Goal: Use online tool/utility: Utilize a website feature to perform a specific function

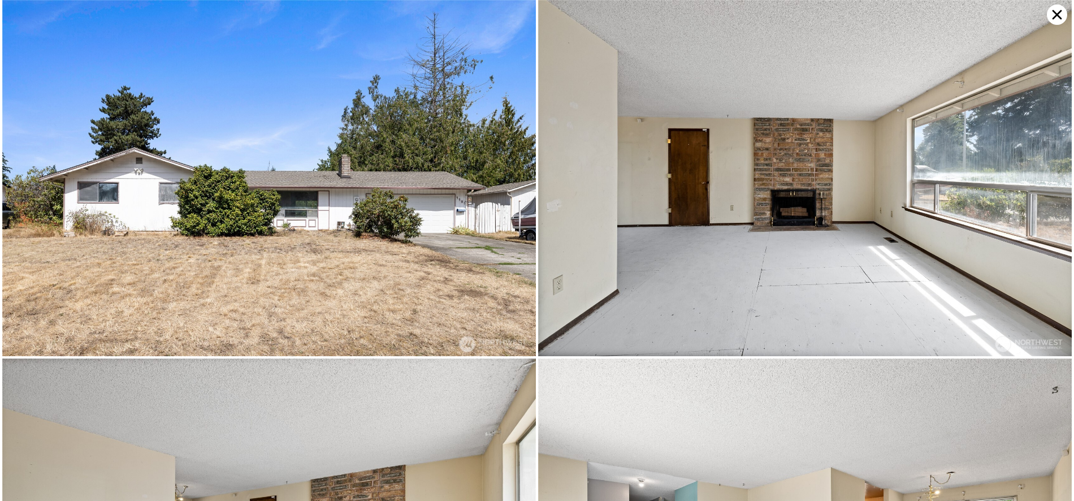
click at [79, 54] on img at bounding box center [269, 178] width 534 height 356
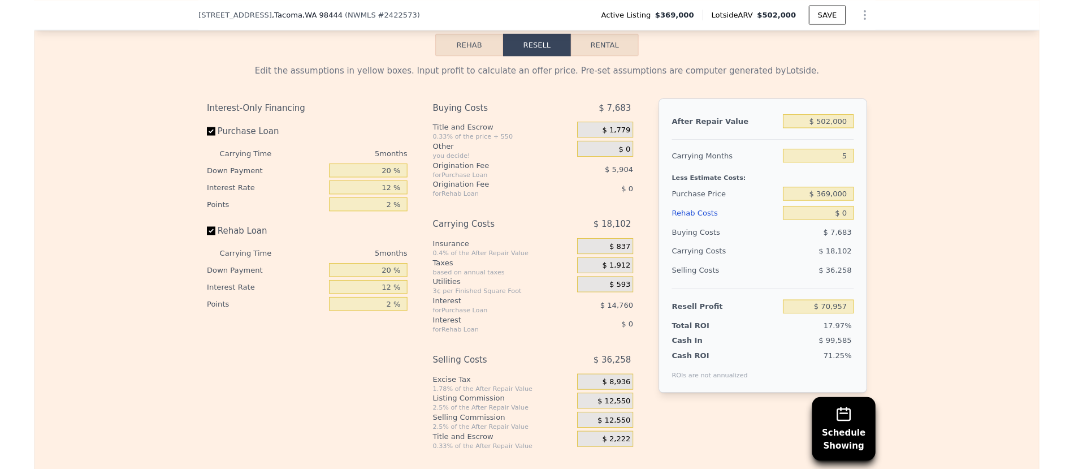
scroll to position [1743, 0]
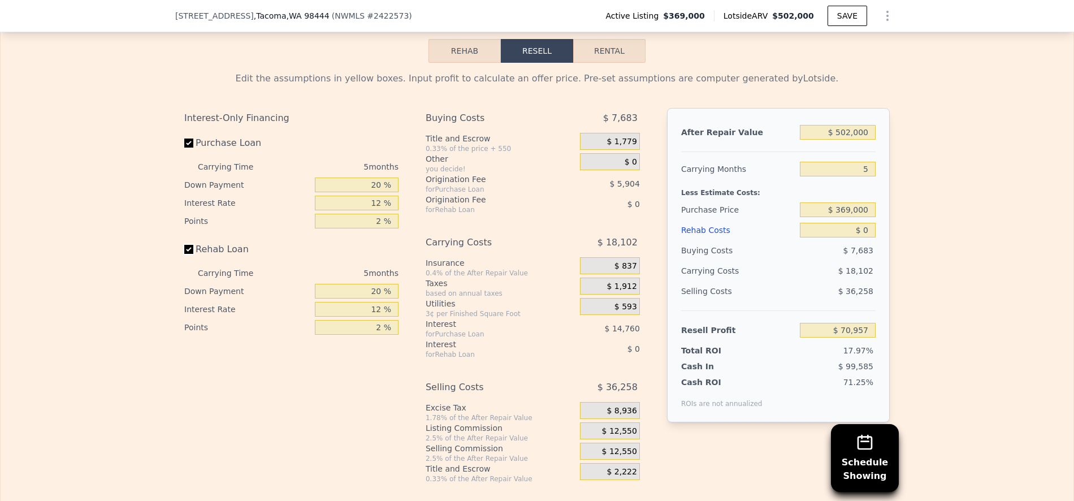
click at [185, 245] on input "Rehab Loan" at bounding box center [188, 249] width 9 height 9
checkbox input "false"
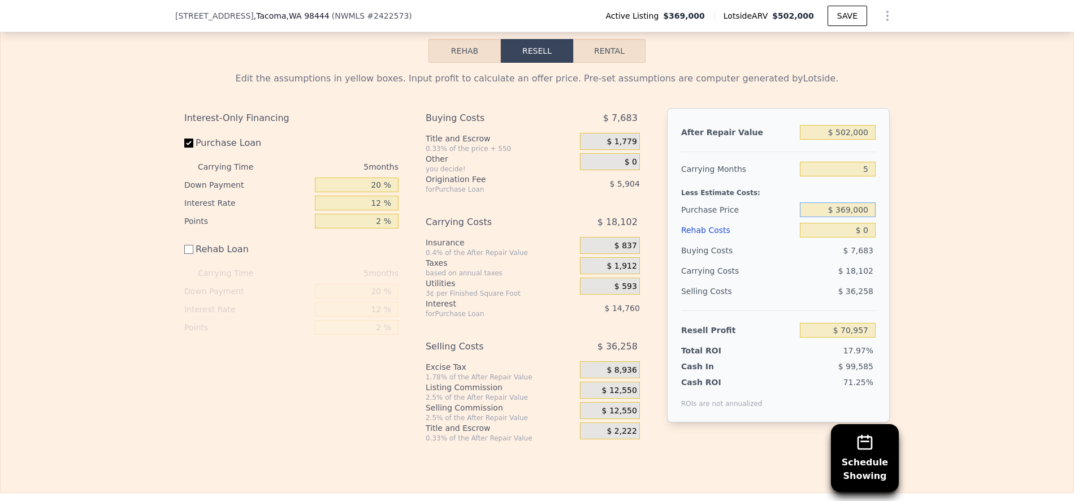
drag, startPoint x: 835, startPoint y: 198, endPoint x: 905, endPoint y: 198, distance: 69.5
click at [905, 198] on div "Edit the assumptions in yellow boxes. Input profit to calculate an offer price.…" at bounding box center [537, 253] width 1073 height 380
drag, startPoint x: 855, startPoint y: 199, endPoint x: 860, endPoint y: 200, distance: 5.7
click at [860, 202] on input "$ 369,000" at bounding box center [838, 209] width 76 height 15
drag, startPoint x: 839, startPoint y: 199, endPoint x: 898, endPoint y: 199, distance: 59.4
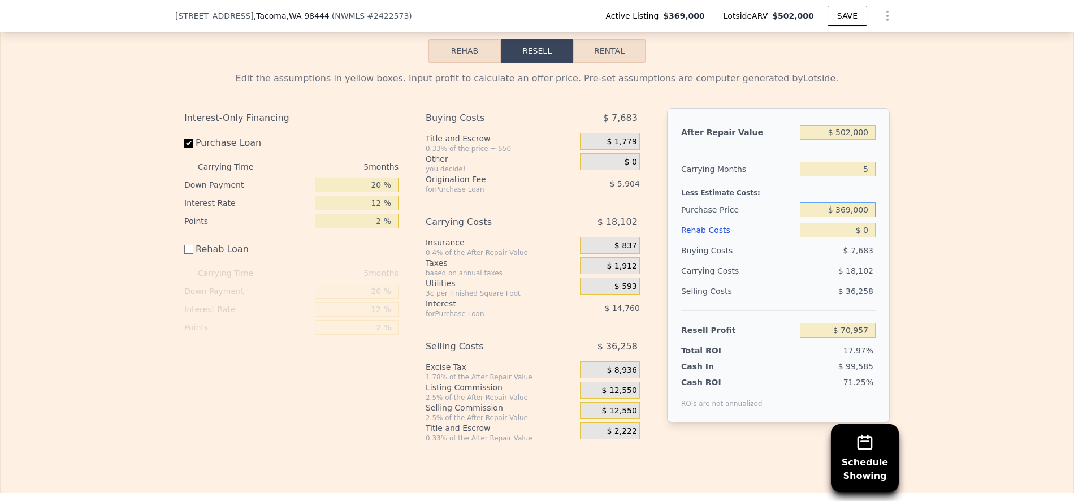
click at [898, 199] on div "Edit the assumptions in yellow boxes. Input profit to calculate an offer price.…" at bounding box center [537, 253] width 724 height 380
type input "$ 250,000"
click at [973, 188] on div "Edit the assumptions in yellow boxes. Input profit to calculate an offer price.…" at bounding box center [537, 253] width 1073 height 380
type input "$ 197,017"
drag, startPoint x: 838, startPoint y: 120, endPoint x: 888, endPoint y: 120, distance: 49.8
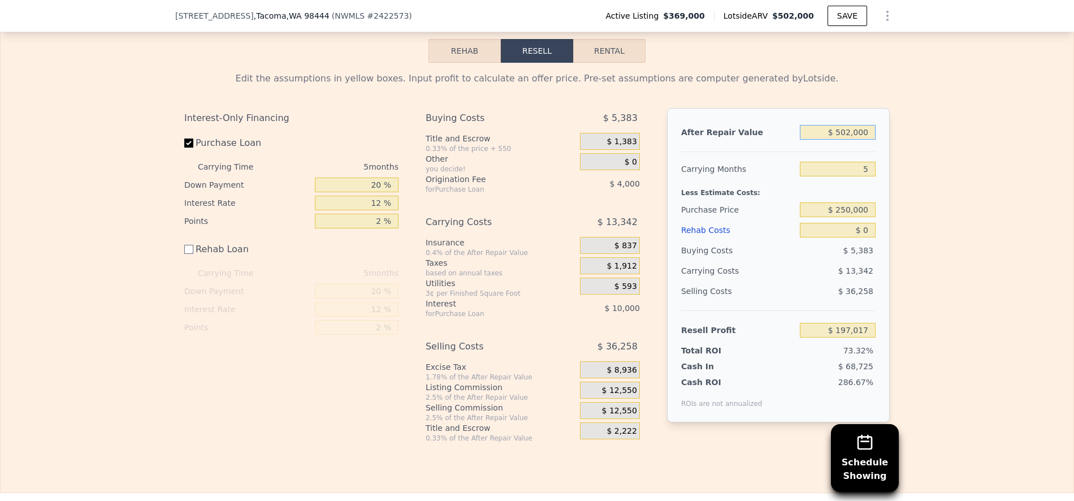
click at [888, 120] on div "After Repair Value $ 502,000 Carrying Months 5 Less Estimate Costs: Purchase Pr…" at bounding box center [778, 265] width 223 height 314
type input "$ 3"
type input "-$ 268,435"
type input "$ 390"
type input "-$ 268,077"
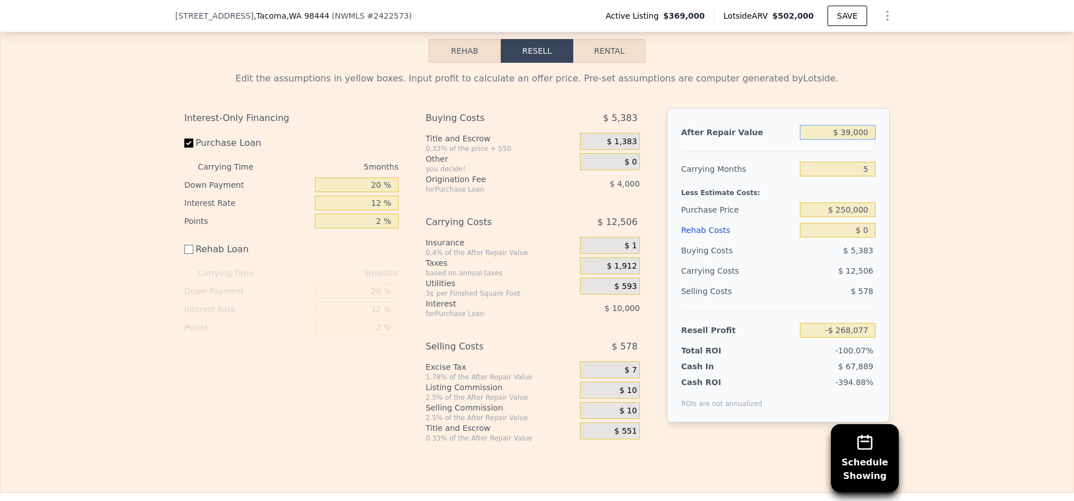
type input "$ 390,000"
type input "$ 93,171"
type input "$ 390,000"
click at [976, 138] on div "Edit the assumptions in yellow boxes. Input profit to calculate an offer price.…" at bounding box center [537, 253] width 1073 height 380
drag, startPoint x: 862, startPoint y: 217, endPoint x: 889, endPoint y: 218, distance: 27.7
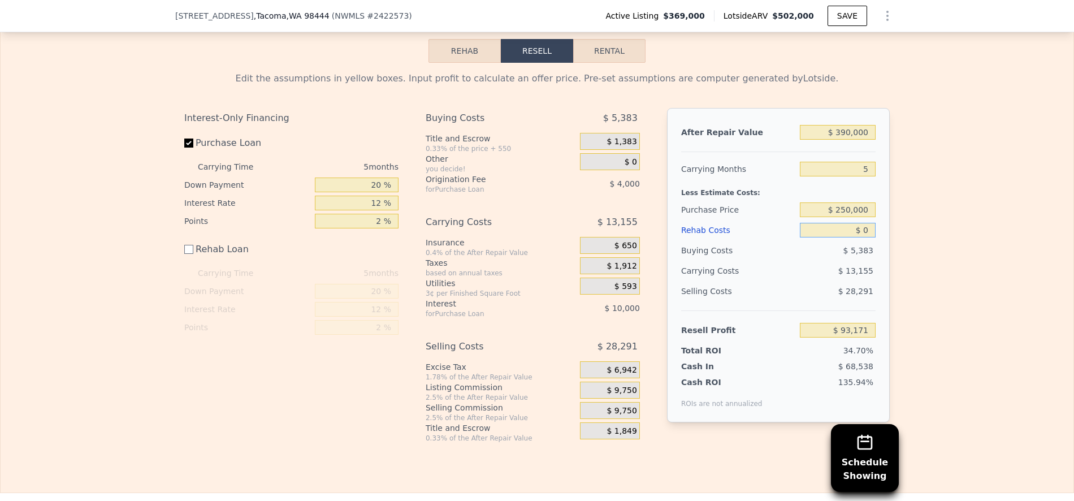
click at [886, 218] on div "After Repair Value $ 390,000 Carrying Months 5 Less Estimate Costs: Purchase Pr…" at bounding box center [778, 265] width 223 height 314
click at [861, 223] on input "$ 00000" at bounding box center [838, 230] width 76 height 15
type input "$ 40"
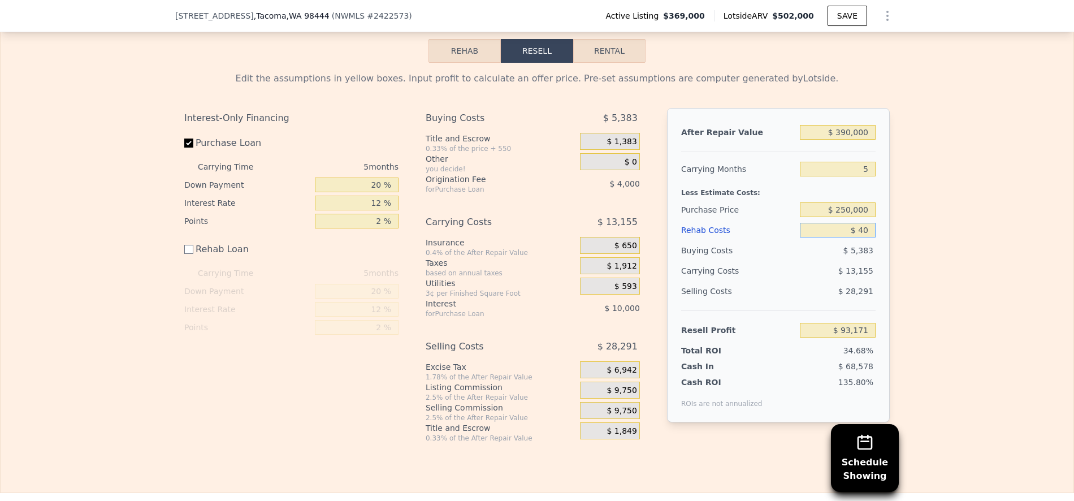
type input "$ 93,131"
type input "$ 40,000"
type input "$ 53,171"
type input "$ 40,000"
click at [899, 224] on div "Edit the assumptions in yellow boxes. Input profit to calculate an offer price.…" at bounding box center [537, 253] width 1073 height 380
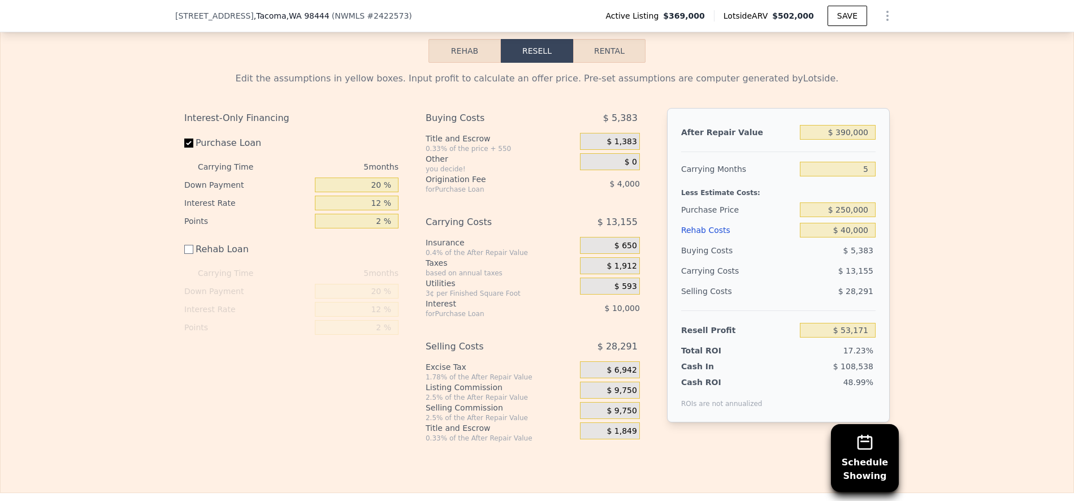
click at [938, 226] on div "Edit the assumptions in yellow boxes. Input profit to calculate an offer price.…" at bounding box center [537, 253] width 1073 height 380
checkbox input "true"
type input "$ 502,000"
type input "$ 0"
type input "$ 70,957"
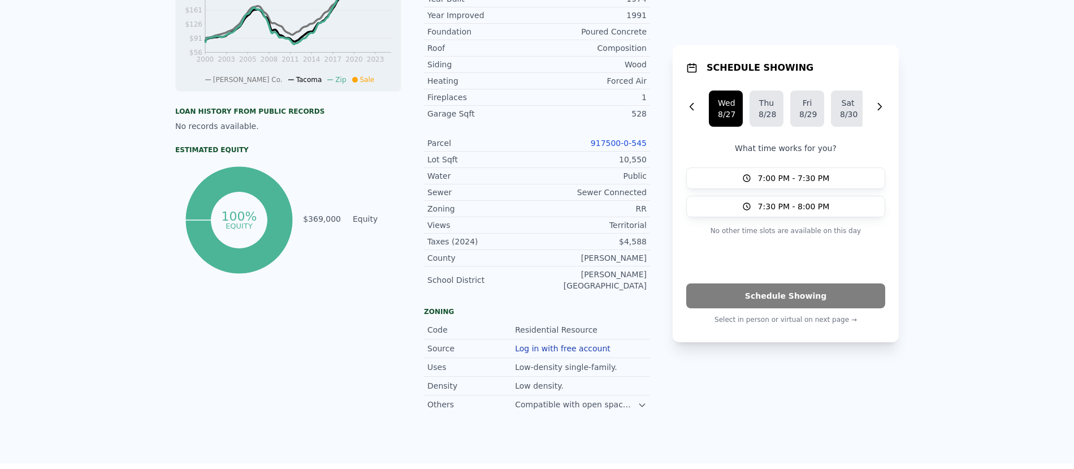
scroll to position [0, 0]
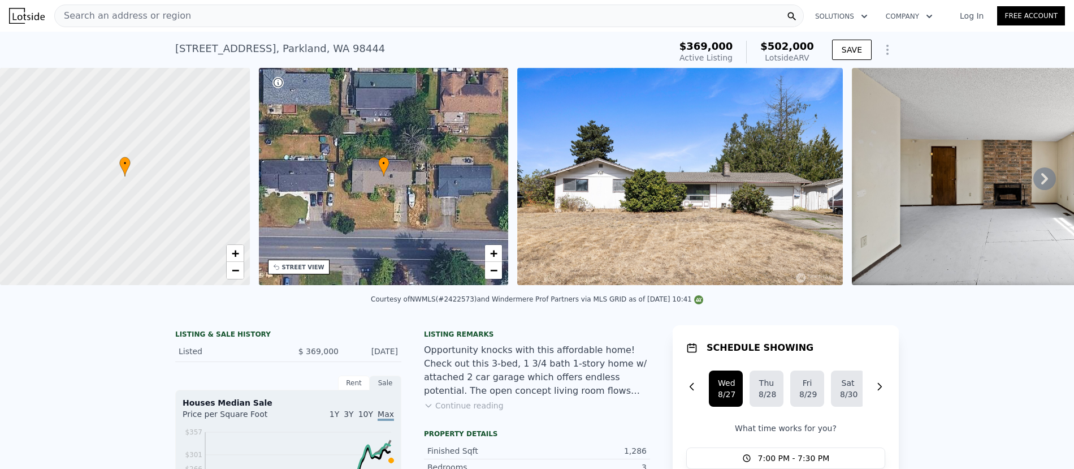
click at [157, 15] on span "Search an address or region" at bounding box center [123, 16] width 136 height 14
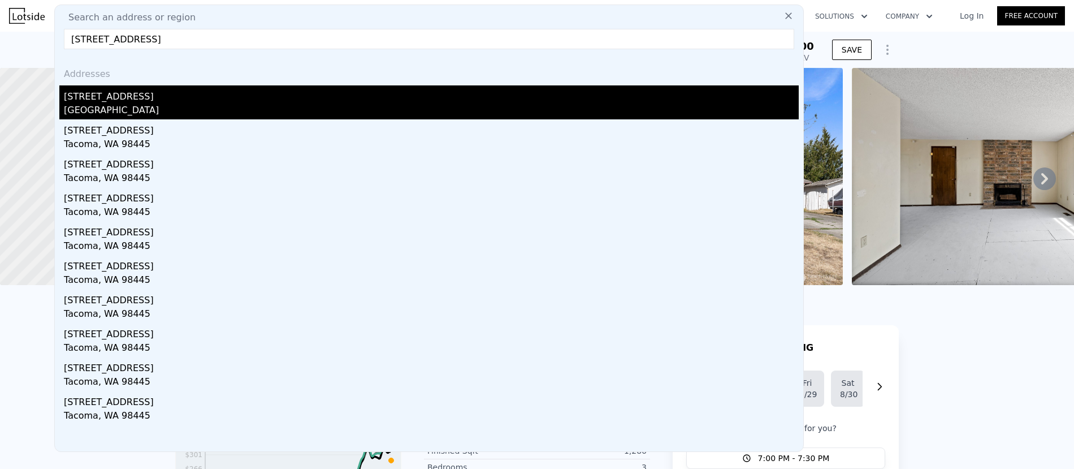
type input "13404 8th Ave E, Tacoma, WA 98445"
click at [146, 94] on div "13404 8th Ave E" at bounding box center [431, 94] width 735 height 18
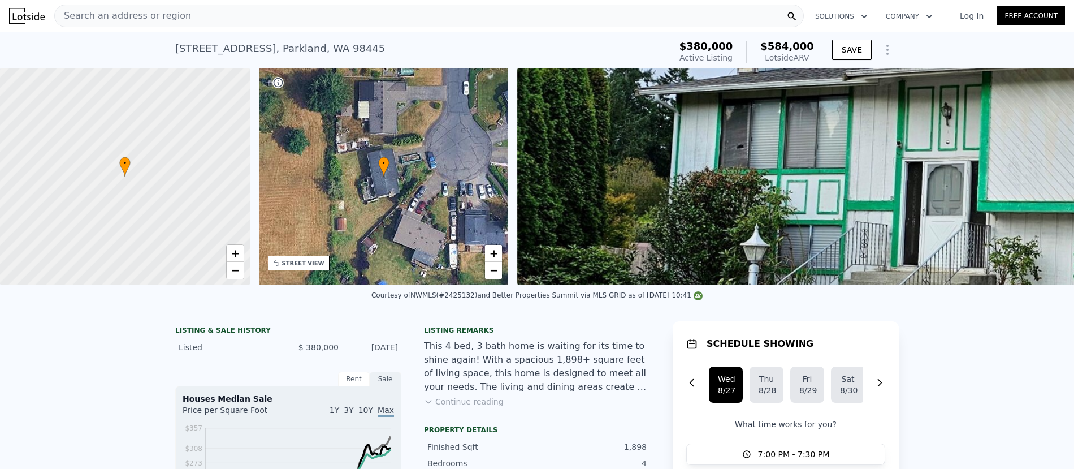
click at [229, 14] on div "Search an address or region" at bounding box center [429, 16] width 750 height 23
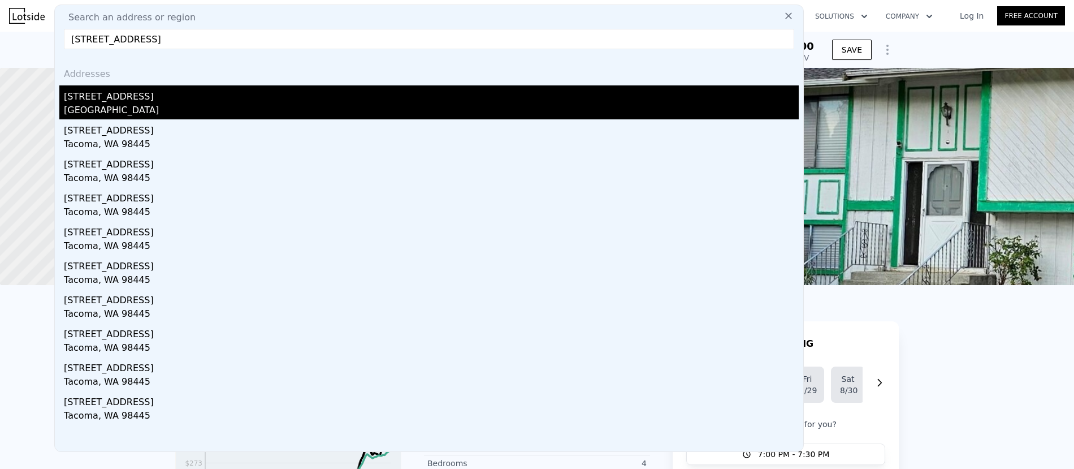
type input "13404 8th Ave E, Tacoma, WA 98445"
click at [129, 111] on div "Parkland, WA 98445" at bounding box center [431, 111] width 735 height 16
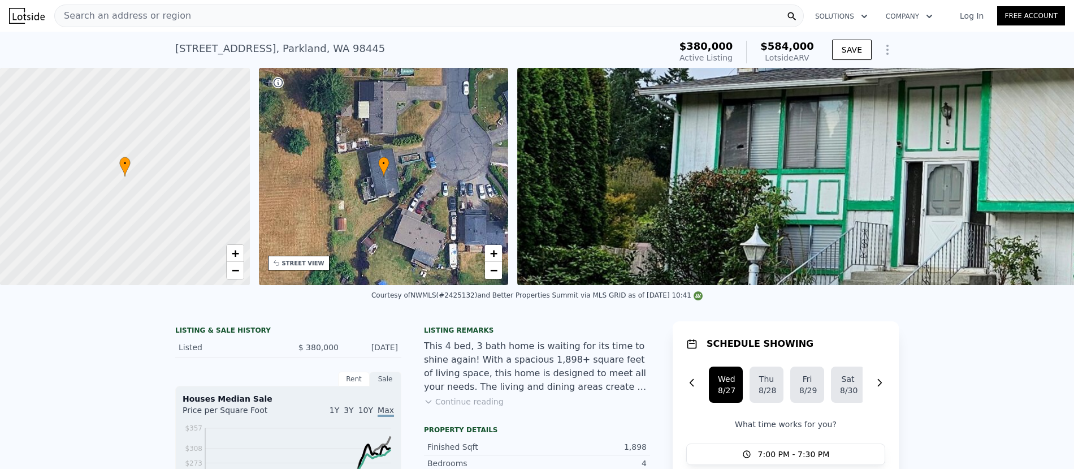
click at [186, 19] on div "Search an address or region" at bounding box center [429, 16] width 750 height 23
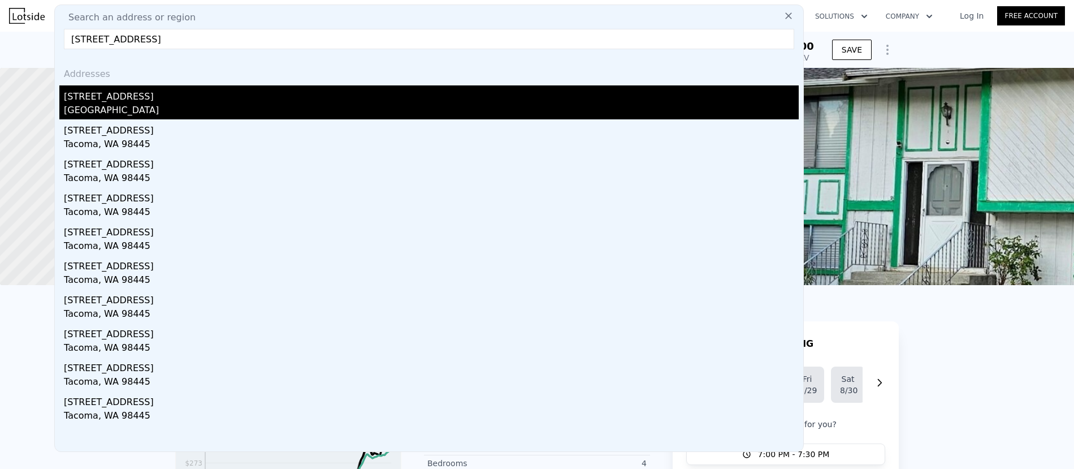
type input "13404 8th Ave E, Tacoma, WA 98445"
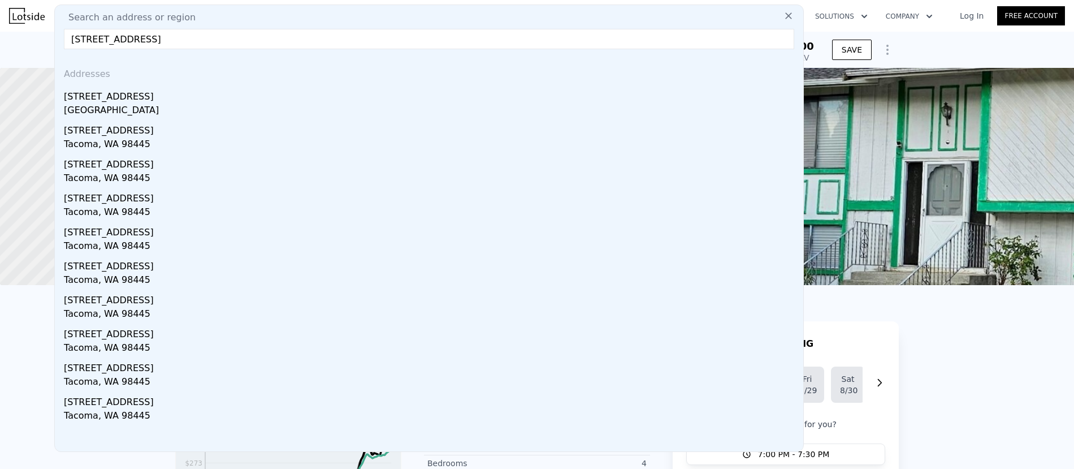
click at [129, 96] on div "13404 8th Ave E" at bounding box center [431, 94] width 735 height 18
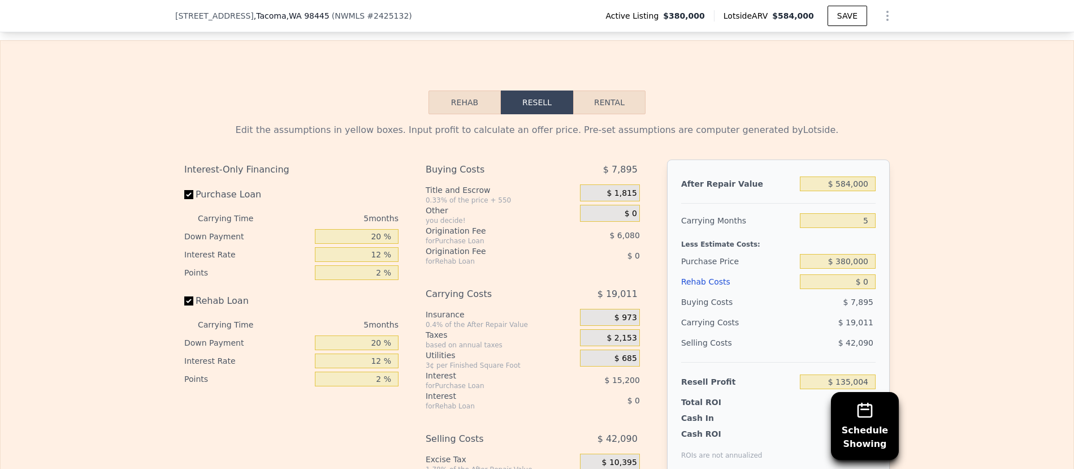
scroll to position [1670, 0]
drag, startPoint x: 836, startPoint y: 173, endPoint x: 908, endPoint y: 165, distance: 72.3
click at [905, 166] on div "Edit the assumptions in yellow boxes. Input profit to calculate an offer price.…" at bounding box center [537, 325] width 1073 height 421
click at [854, 178] on input "$ 584,000" at bounding box center [838, 185] width 76 height 15
drag, startPoint x: 837, startPoint y: 174, endPoint x: 875, endPoint y: 171, distance: 37.5
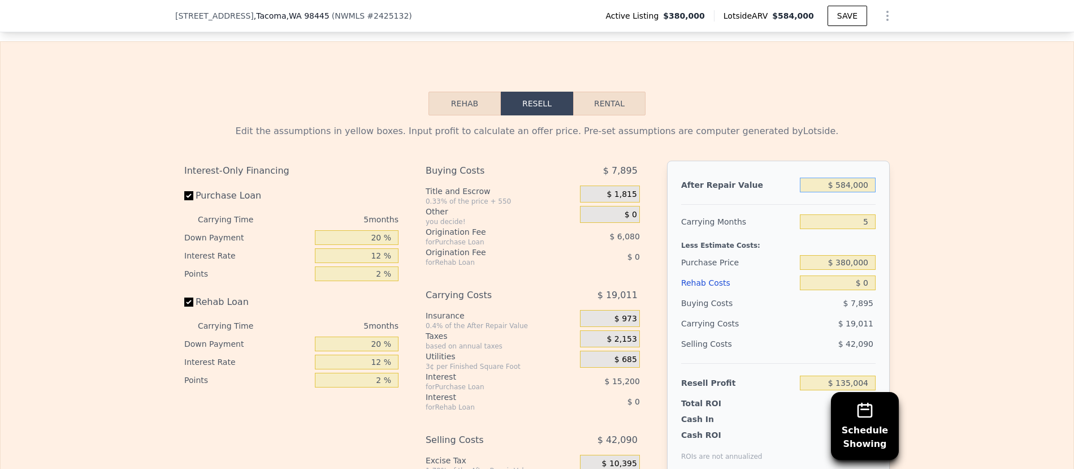
click at [875, 178] on input "$ 584,000" at bounding box center [838, 185] width 76 height 15
type input "$ 4"
type input "-$ 406,479"
type input "$ 460"
type input "-$ 406,058"
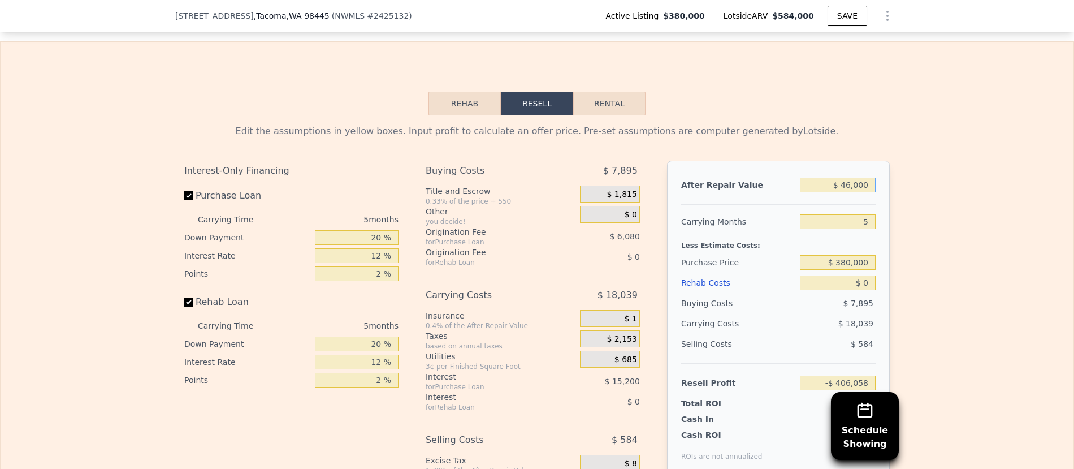
type input "$ 460,000"
type input "$ 20,030"
type input "$ 460,000"
drag, startPoint x: 910, startPoint y: 187, endPoint x: 901, endPoint y: 195, distance: 11.6
click at [910, 187] on div "Edit the assumptions in yellow boxes. Input profit to calculate an offer price.…" at bounding box center [537, 325] width 1073 height 421
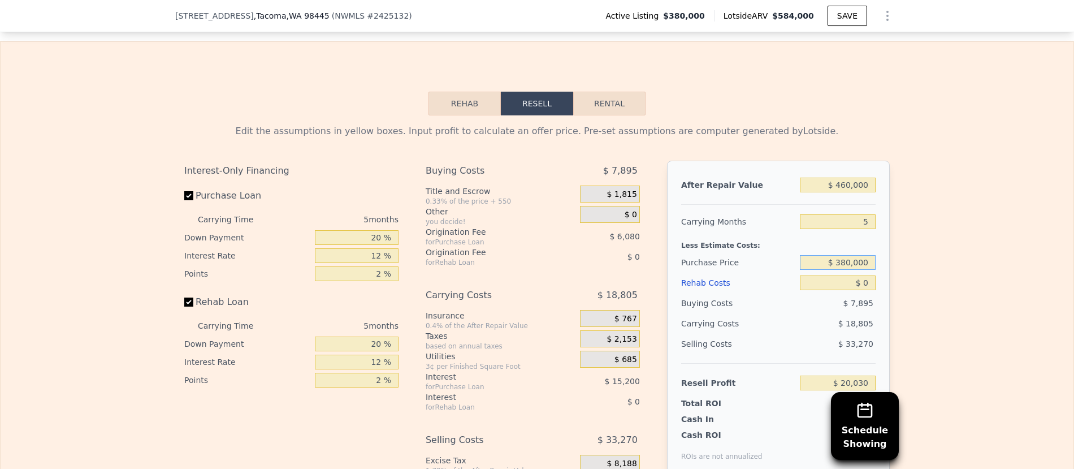
drag, startPoint x: 837, startPoint y: 250, endPoint x: 889, endPoint y: 249, distance: 52.0
click at [888, 249] on div "After Repair Value $ 460,000 Carrying Months 5 Less Estimate Costs: Purchase Pr…" at bounding box center [778, 318] width 223 height 314
type input "$ 320,000"
click at [971, 254] on div "Edit the assumptions in yellow boxes. Input profit to calculate an offer price.…" at bounding box center [537, 325] width 1073 height 421
type input "$ 83,589"
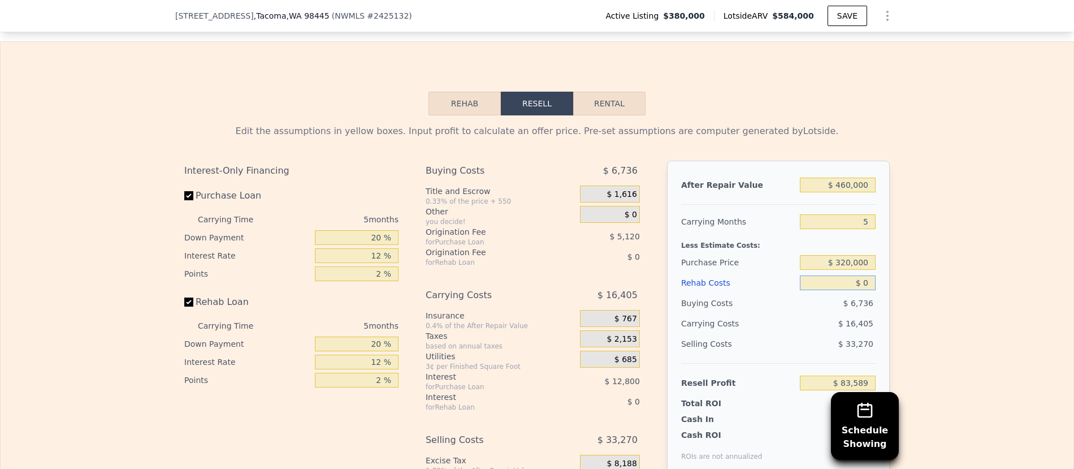
drag, startPoint x: 864, startPoint y: 270, endPoint x: 894, endPoint y: 271, distance: 29.4
click at [891, 271] on div "Edit the assumptions in yellow boxes. Input profit to calculate an offer price.…" at bounding box center [537, 325] width 724 height 421
type input "$ 5"
type input "$ 83,584"
type input "$ 50"
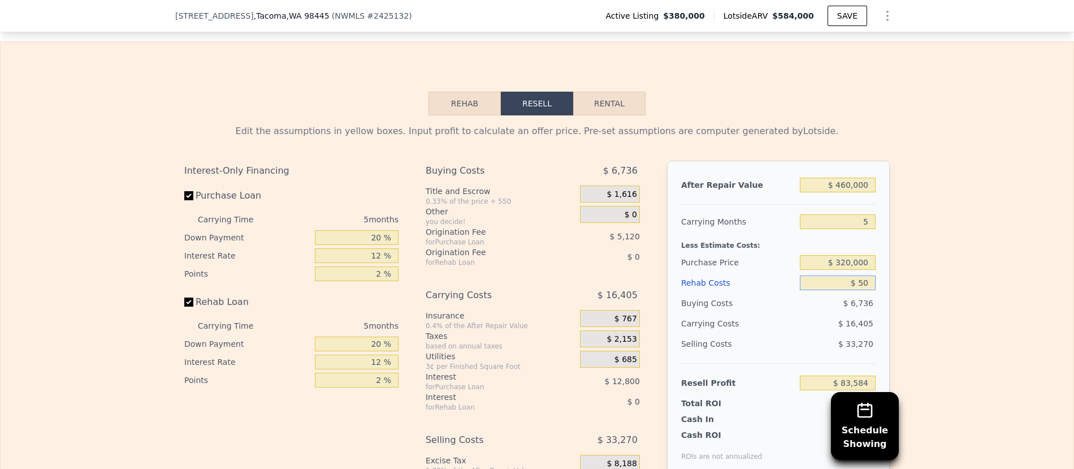
type input "$ 83,538"
type input "$ 50,000"
type input "$ 30,789"
type input "$ 50,000"
click at [933, 285] on div "Edit the assumptions in yellow boxes. Input profit to calculate an offer price.…" at bounding box center [537, 325] width 1073 height 421
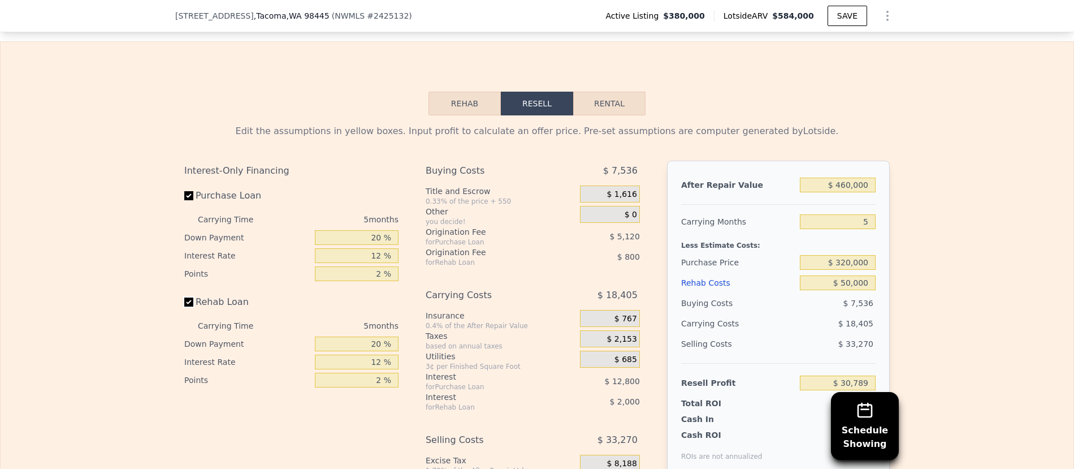
click at [186, 297] on input "Rehab Loan" at bounding box center [188, 301] width 9 height 9
checkbox input "false"
type input "$ 33,589"
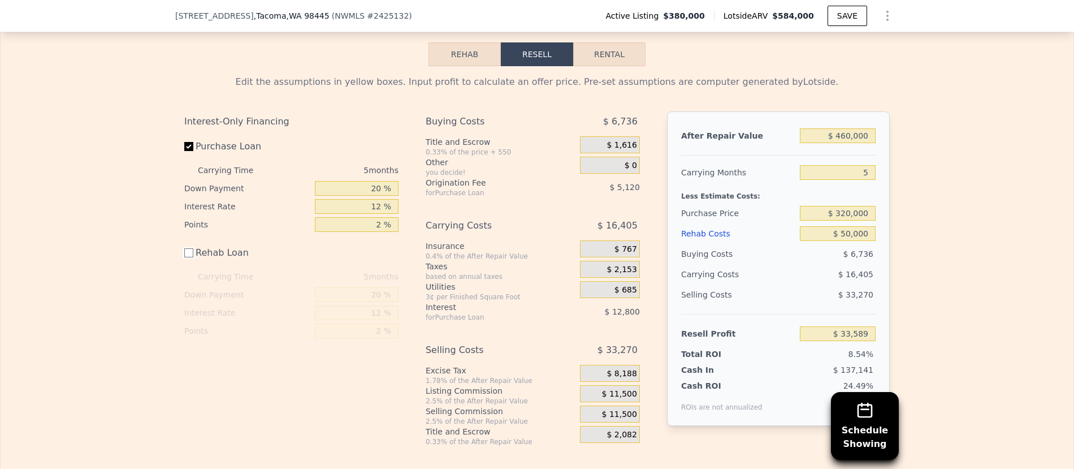
scroll to position [1717, 0]
drag, startPoint x: 840, startPoint y: 201, endPoint x: 889, endPoint y: 201, distance: 49.2
click at [889, 201] on div "After Repair Value $ 460,000 Carrying Months 5 Less Estimate Costs: Purchase Pr…" at bounding box center [778, 270] width 223 height 314
type input "$ 310,000"
click at [971, 207] on div "Edit the assumptions in yellow boxes. Input profit to calculate an offer price.…" at bounding box center [537, 258] width 1073 height 380
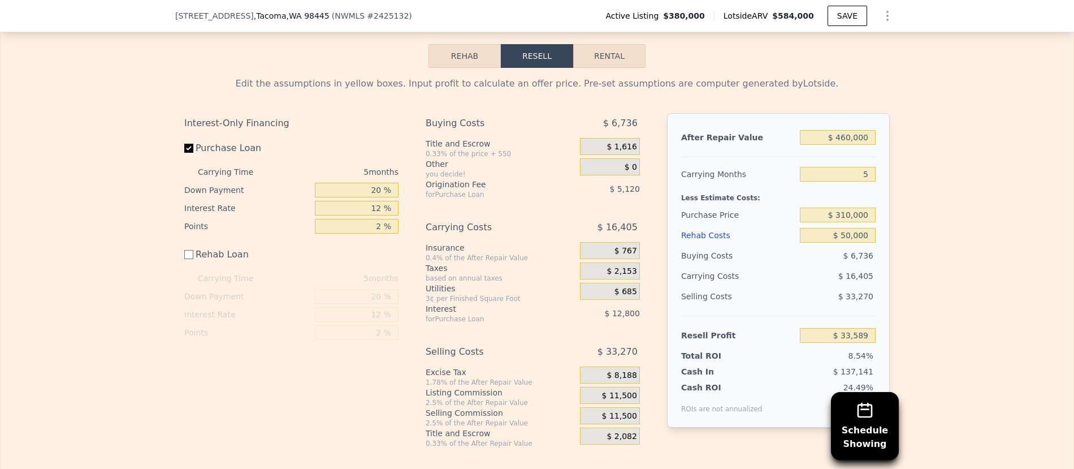
type input "$ 44,183"
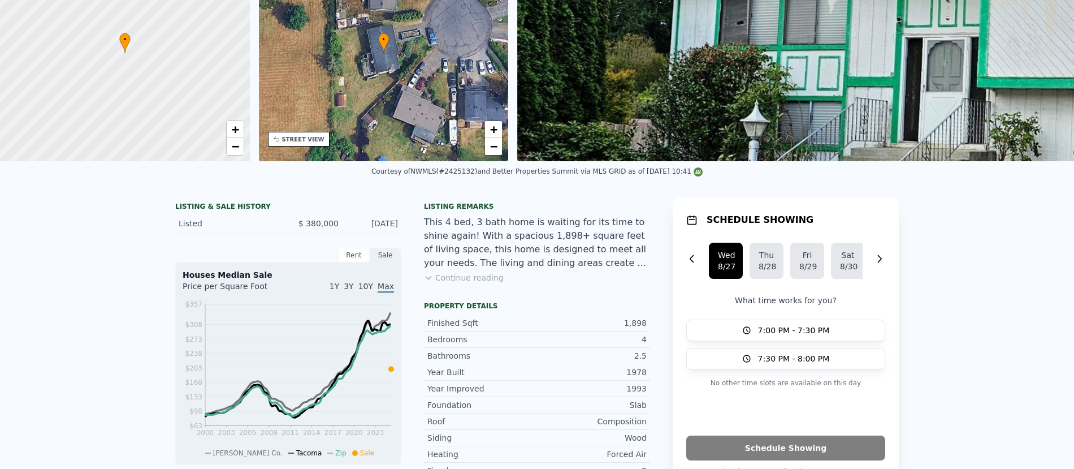
scroll to position [4, 0]
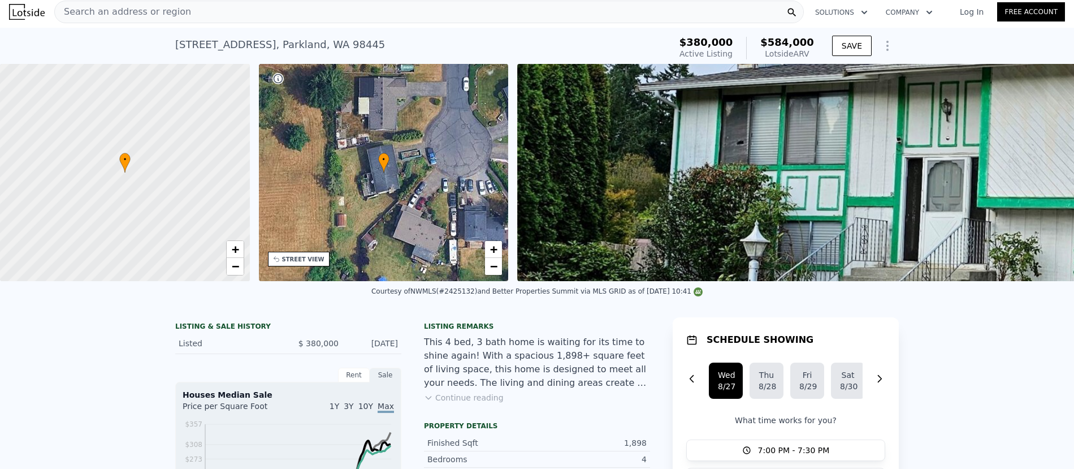
checkbox input "true"
type input "$ 584,000"
type input "$ 0"
type input "$ 135,004"
drag, startPoint x: 771, startPoint y: 41, endPoint x: 808, endPoint y: 42, distance: 37.3
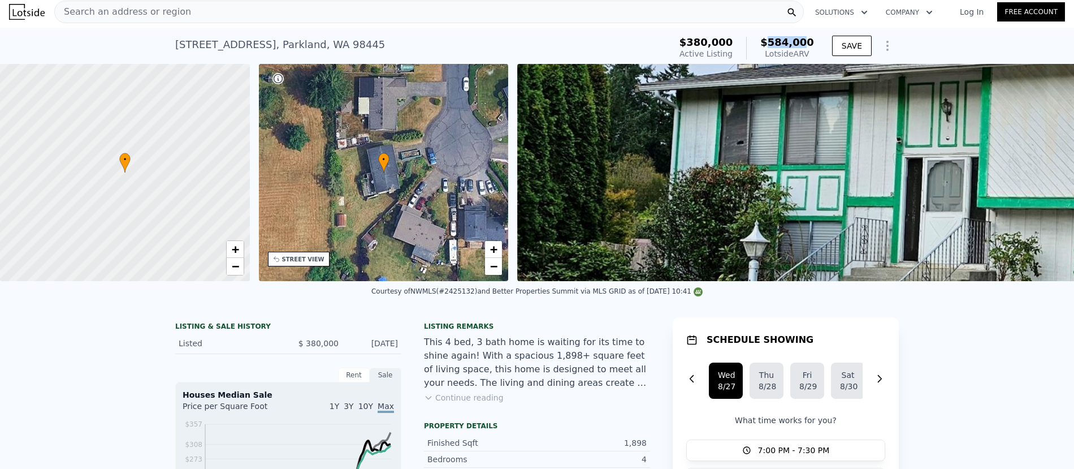
click at [808, 42] on span "$584,000" at bounding box center [787, 42] width 54 height 12
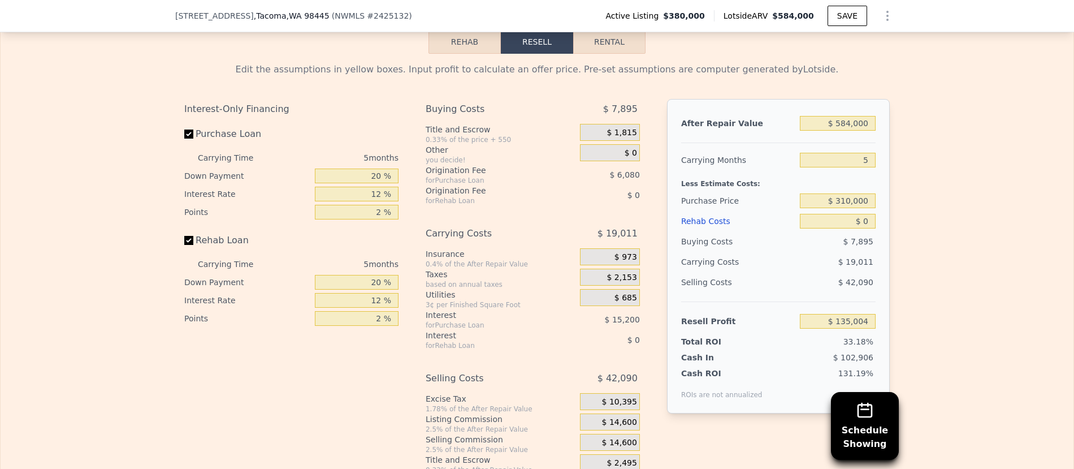
scroll to position [1727, 0]
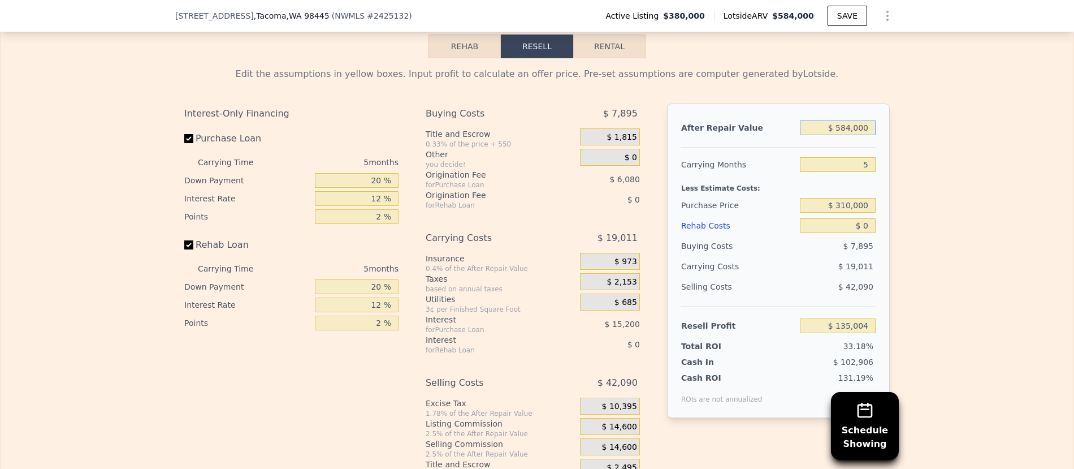
drag, startPoint x: 838, startPoint y: 115, endPoint x: 897, endPoint y: 111, distance: 58.9
click at [897, 112] on div "Edit the assumptions in yellow boxes. Input profit to calculate an offer price.…" at bounding box center [537, 268] width 724 height 421
type input "$ 4"
type input "-$ 406,479"
type input "$ 450"
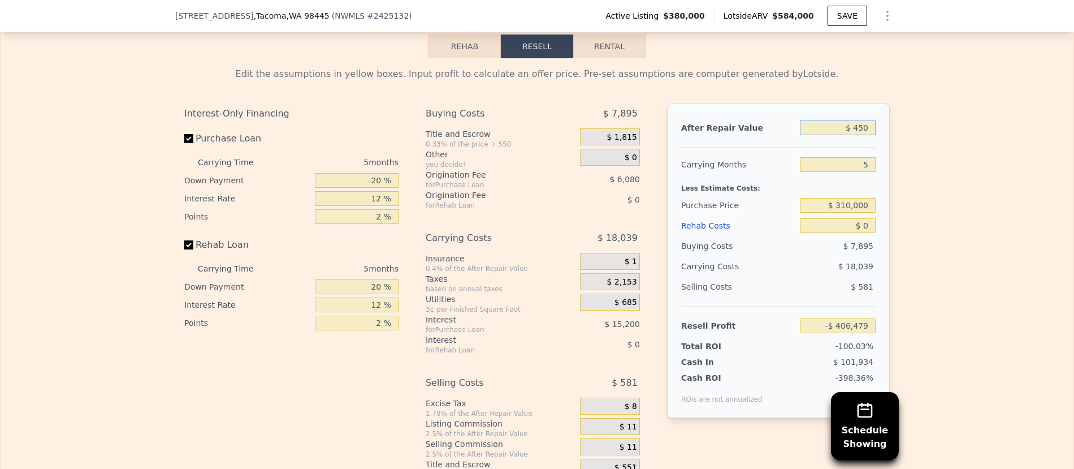
type input "-$ 406,065"
type input "$ 450,000"
type input "$ 10,758"
type input "$ 450,000"
click at [912, 114] on div "Edit the assumptions in yellow boxes. Input profit to calculate an offer price.…" at bounding box center [537, 268] width 1073 height 421
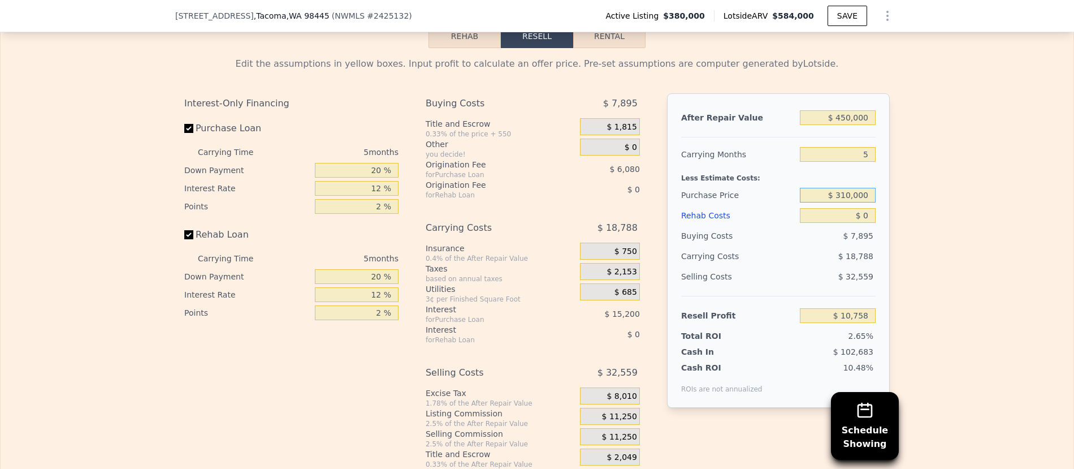
scroll to position [1736, 0]
drag, startPoint x: 838, startPoint y: 184, endPoint x: 873, endPoint y: 183, distance: 35.6
click at [873, 189] on input "$ 310,000" at bounding box center [838, 196] width 76 height 15
type input "$ 320,000"
click at [935, 202] on div "Edit the assumptions in yellow boxes. Input profit to calculate an offer price.…" at bounding box center [537, 260] width 1073 height 421
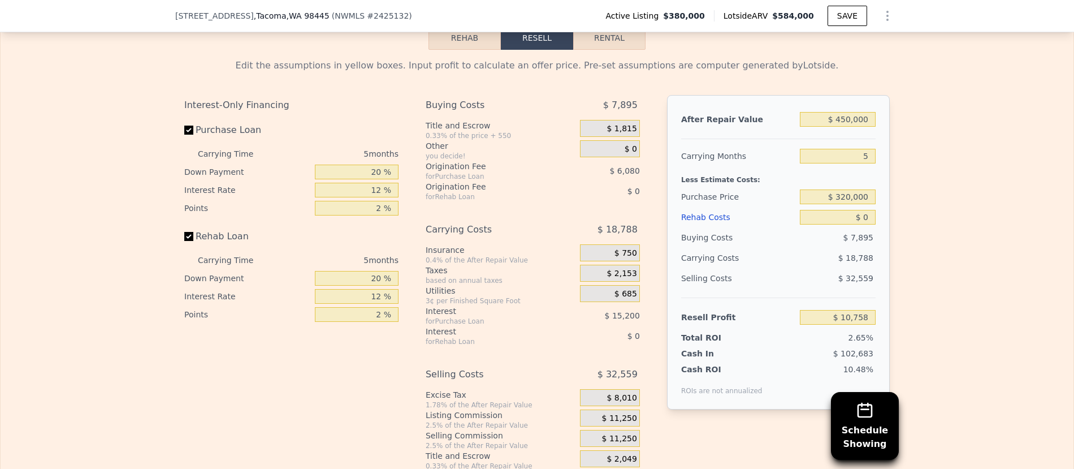
type input "$ 74,317"
click at [899, 206] on div "Edit the assumptions in yellow boxes. Input profit to calculate an offer price.…" at bounding box center [537, 260] width 1073 height 421
click at [876, 204] on div "After Repair Value $ 450,000 Carrying Months 5 Less Estimate Costs: Purchase Pr…" at bounding box center [778, 252] width 223 height 314
type input "$ 40"
type input "$ 74,276"
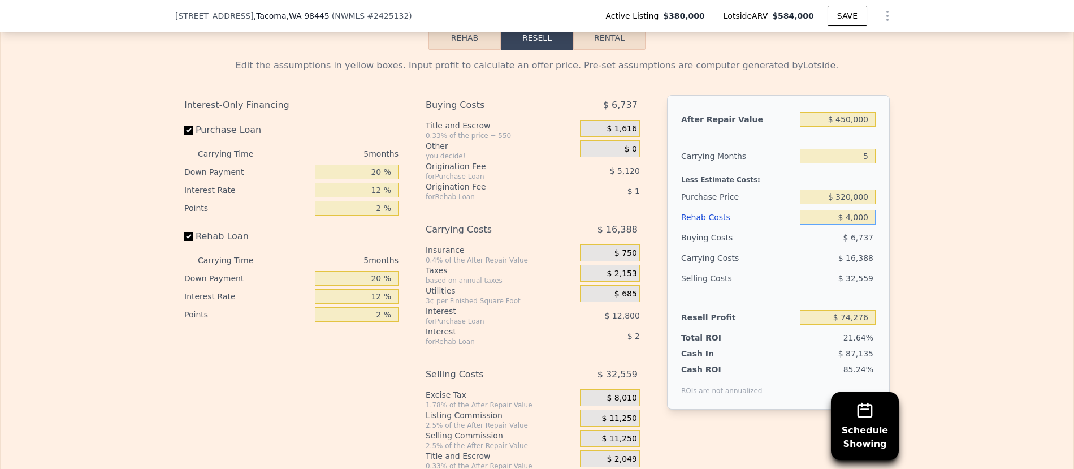
type input "$ 40,000"
type input "$ 32,077"
type input "$ 40,000"
click at [936, 214] on div "Edit the assumptions in yellow boxes. Input profit to calculate an offer price.…" at bounding box center [537, 260] width 1073 height 421
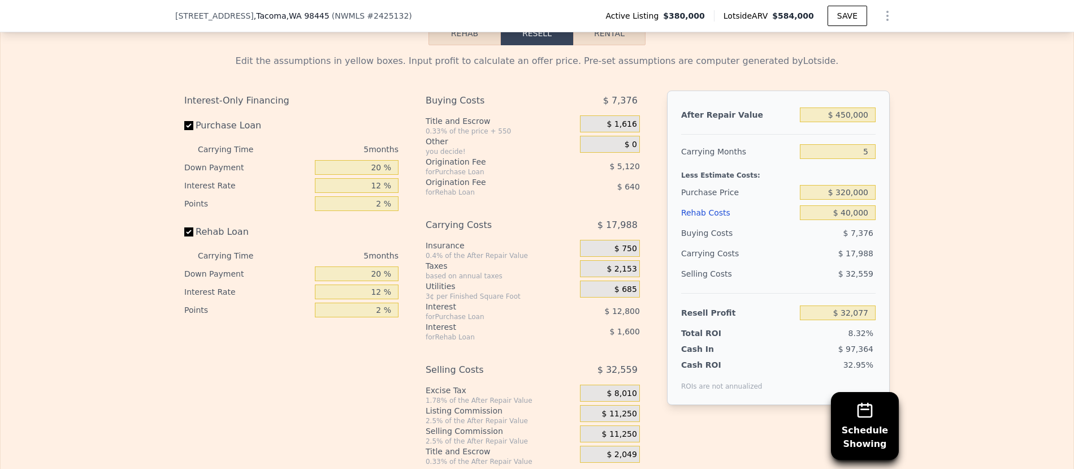
click at [188, 222] on label "Rehab Loan" at bounding box center [247, 232] width 126 height 20
click at [188, 227] on input "Rehab Loan" at bounding box center [188, 231] width 9 height 9
checkbox input "false"
type input "$ 34,317"
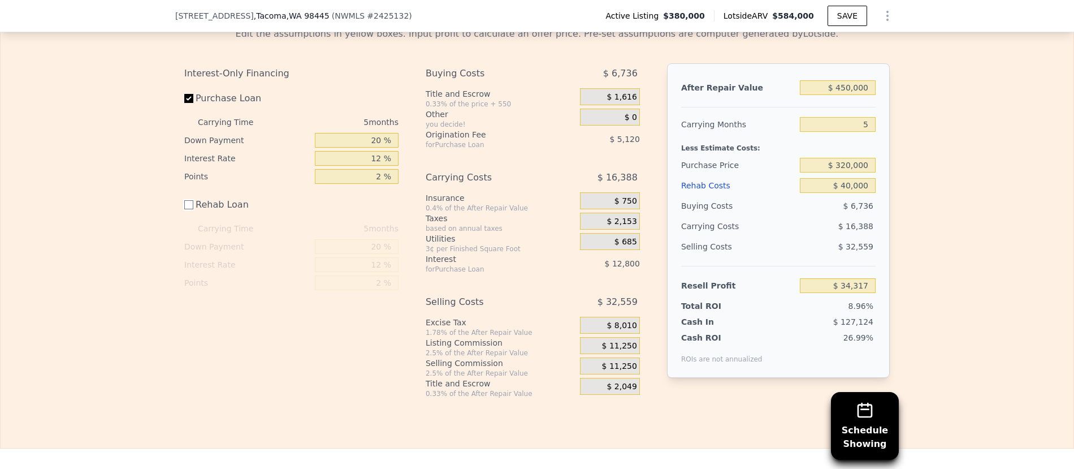
scroll to position [1770, 0]
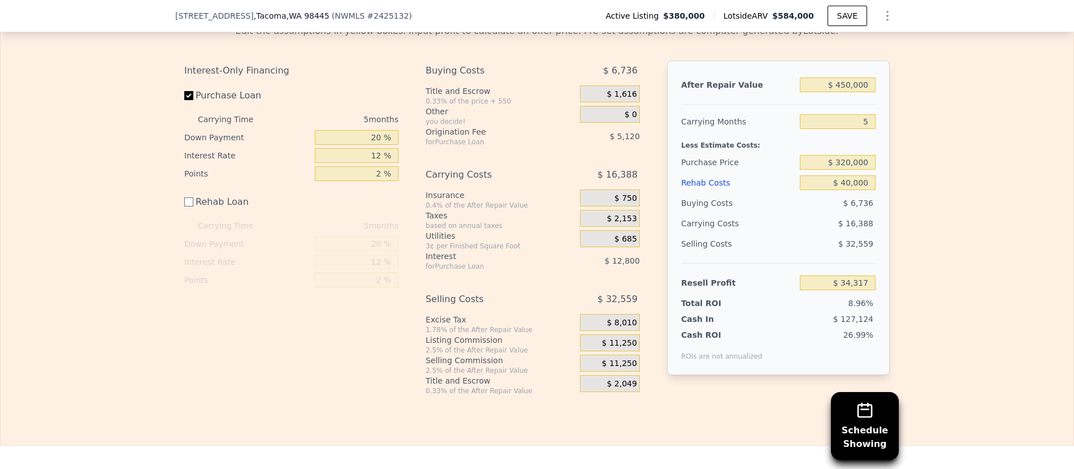
click at [629, 338] on span "$ 11,250" at bounding box center [619, 343] width 35 height 10
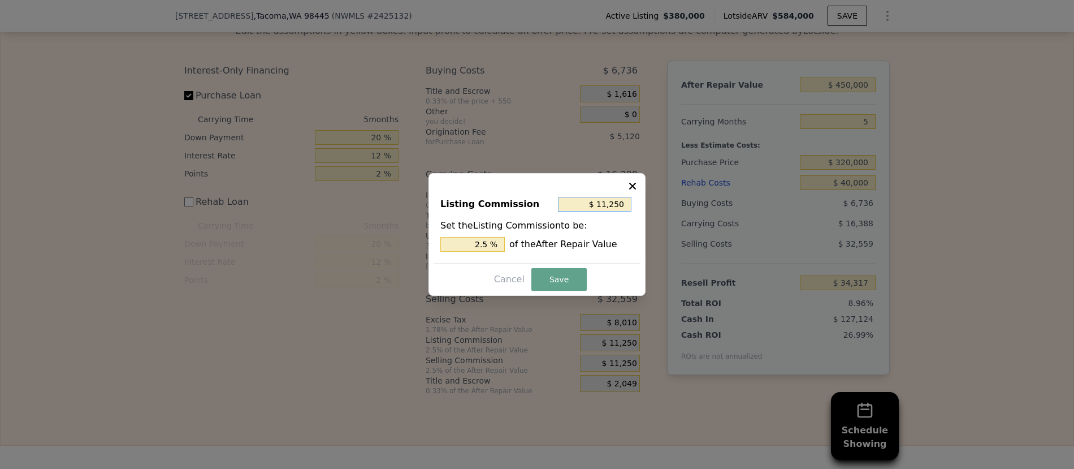
drag, startPoint x: 603, startPoint y: 206, endPoint x: 633, endPoint y: 203, distance: 30.2
click at [633, 203] on div "$ 11,250" at bounding box center [596, 204] width 76 height 20
type input "$ 1"
type input "0.000 %"
type input "$ 0"
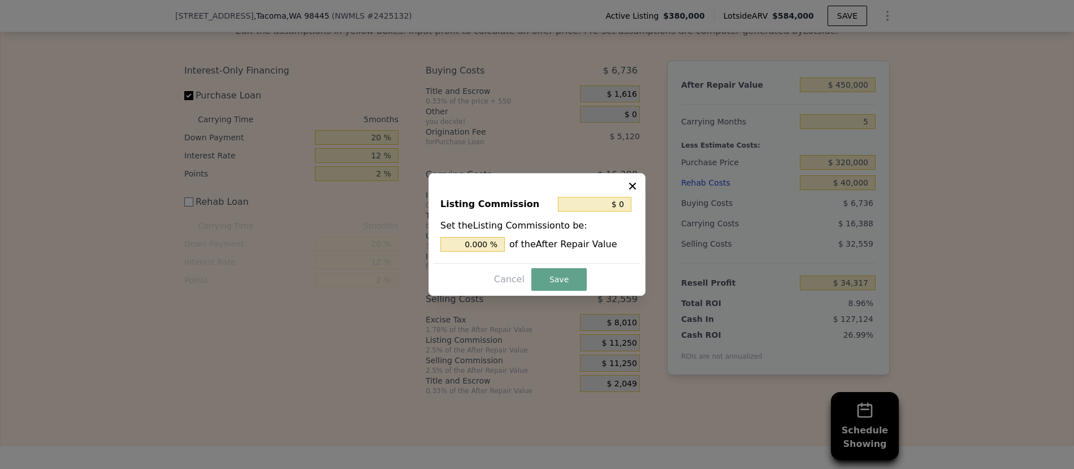
click at [562, 279] on button "Save" at bounding box center [558, 279] width 55 height 23
click at [564, 288] on div "Listing Commission $ 0 Set the Listing Commission to be: 0.000 % of the After R…" at bounding box center [537, 234] width 217 height 123
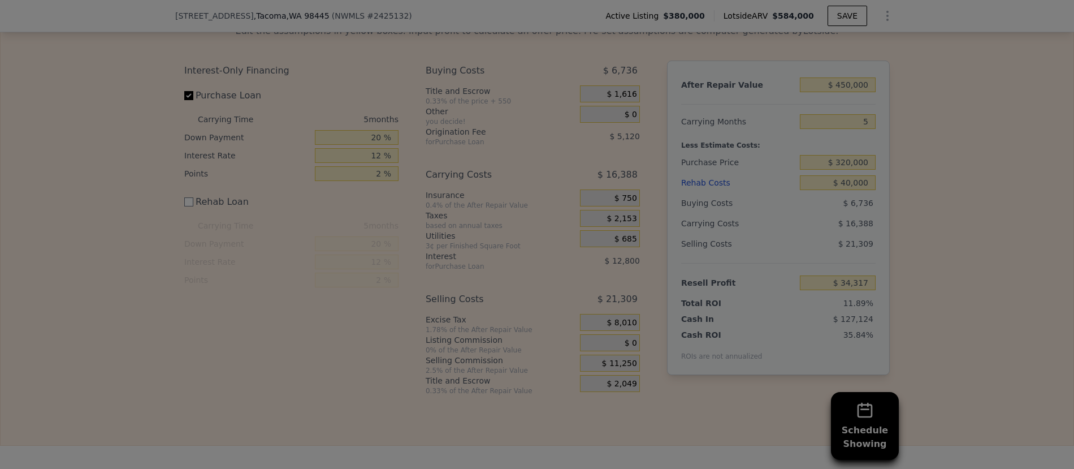
type input "$ 45,567"
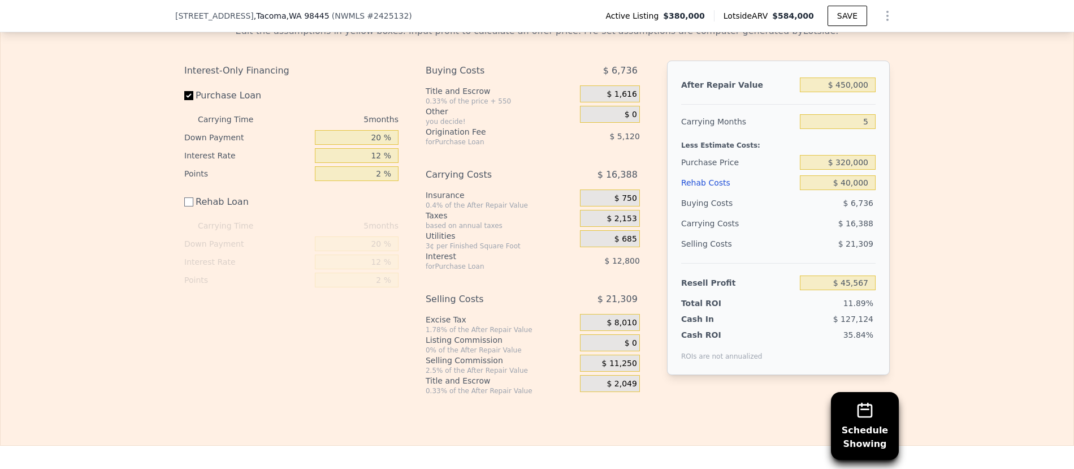
click at [1009, 283] on div "Edit the assumptions in yellow boxes. Input profit to calculate an offer price.…" at bounding box center [537, 205] width 1073 height 380
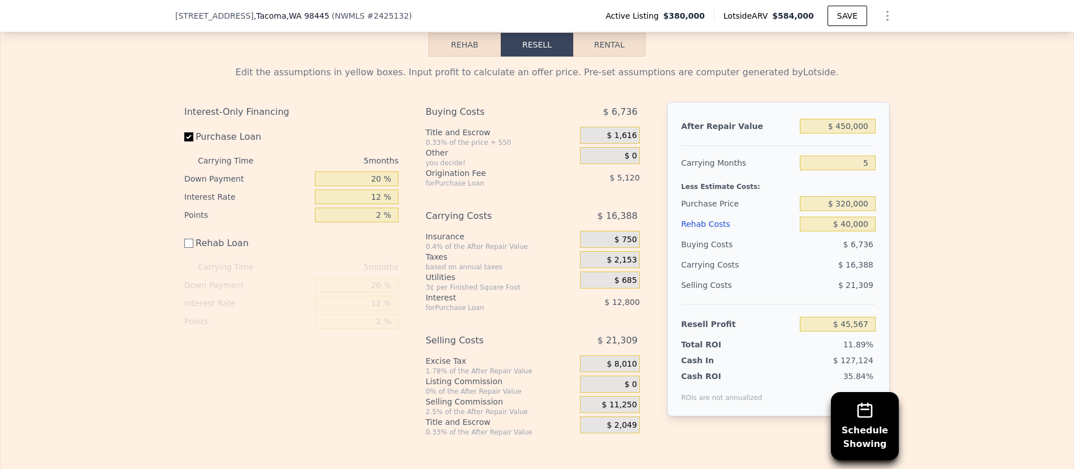
scroll to position [1727, 0]
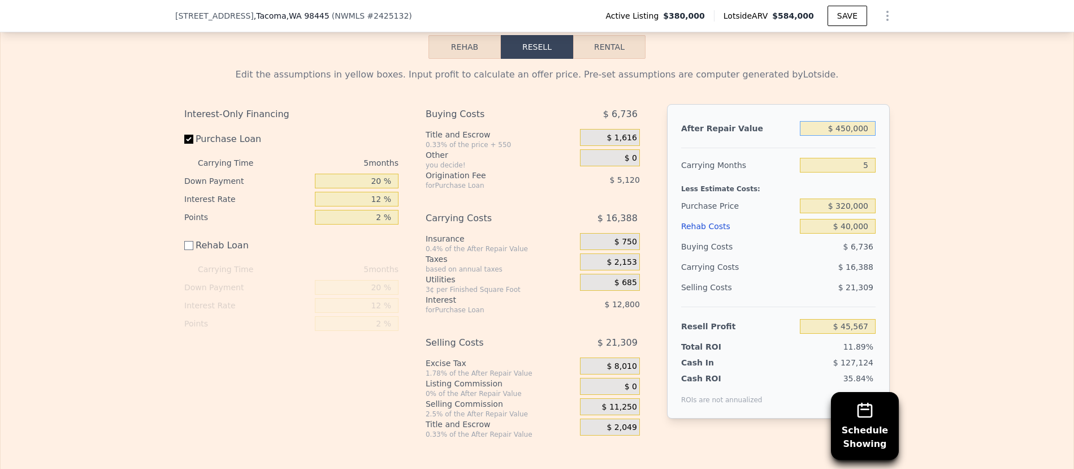
drag, startPoint x: 859, startPoint y: 116, endPoint x: 879, endPoint y: 116, distance: 20.4
click at [879, 116] on div "After Repair Value $ 450,000 Carrying Months 5 Less Estimate Costs: Purchase Pr…" at bounding box center [778, 261] width 223 height 314
drag, startPoint x: 845, startPoint y: 214, endPoint x: 895, endPoint y: 211, distance: 50.4
click at [894, 211] on div "Edit the assumptions in yellow boxes. Input profit to calculate an offer price.…" at bounding box center [537, 249] width 724 height 380
drag, startPoint x: 922, startPoint y: 209, endPoint x: 903, endPoint y: 205, distance: 19.1
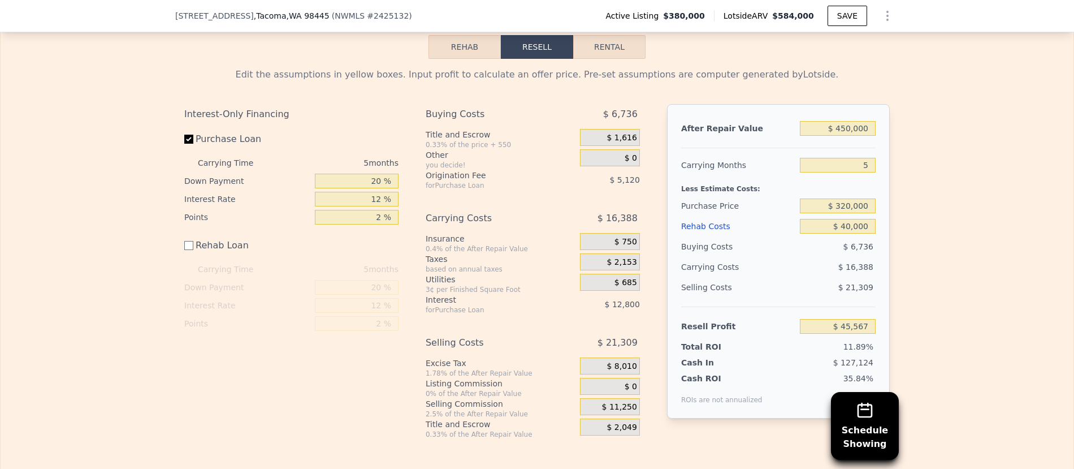
click at [921, 209] on div "Edit the assumptions in yellow boxes. Input profit to calculate an offer price.…" at bounding box center [537, 249] width 1073 height 380
drag, startPoint x: 837, startPoint y: 194, endPoint x: 892, endPoint y: 191, distance: 54.9
click at [892, 191] on div "Edit the assumptions in yellow boxes. Input profit to calculate an offer price.…" at bounding box center [537, 249] width 724 height 380
